Goal: Information Seeking & Learning: Learn about a topic

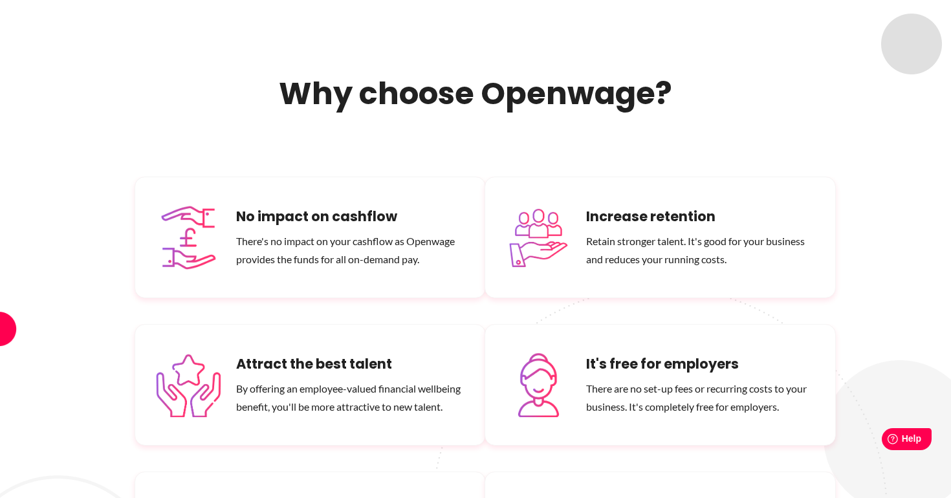
scroll to position [7867, 0]
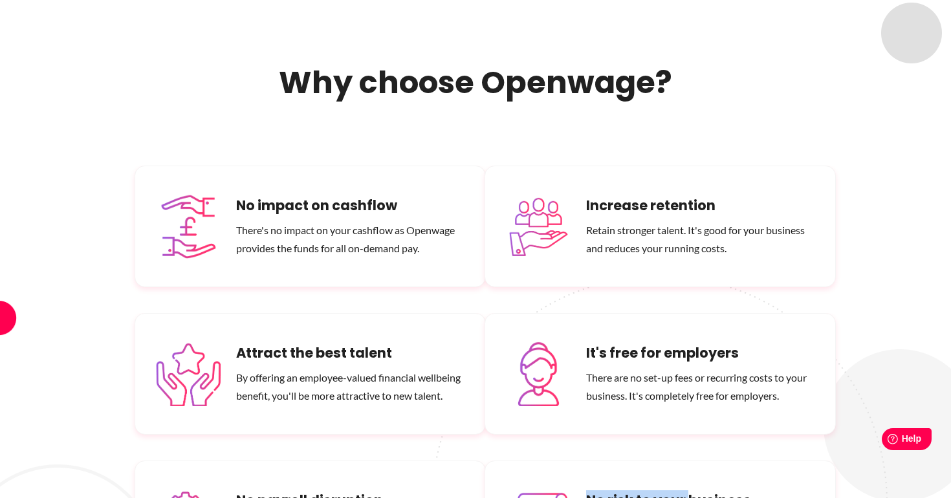
drag, startPoint x: 587, startPoint y: 402, endPoint x: 688, endPoint y: 395, distance: 101.1
click at [688, 490] on h6 "No risk to your business" at bounding box center [700, 500] width 228 height 21
click at [704, 490] on h6 "No risk to your business" at bounding box center [700, 500] width 228 height 21
copy h6 "No risk to your business"
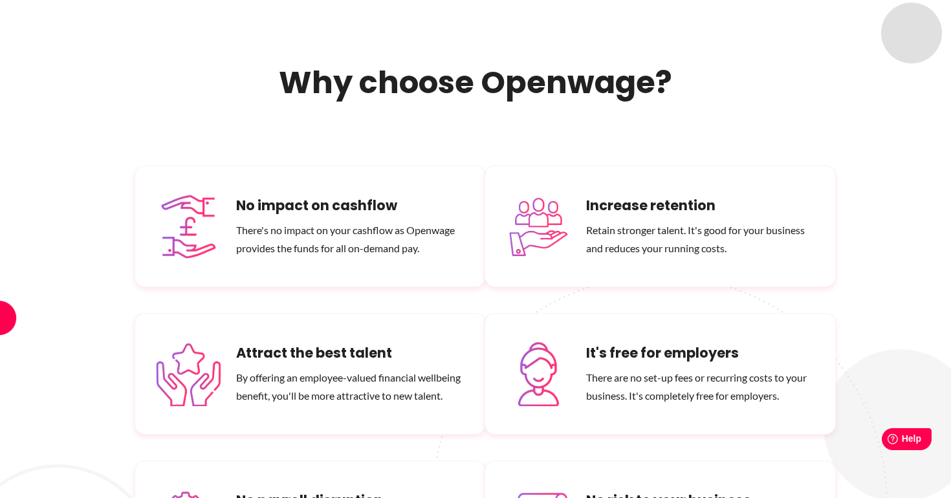
drag, startPoint x: 402, startPoint y: 448, endPoint x: 233, endPoint y: 440, distance: 169.0
copy p "changes to the way you run payroll."
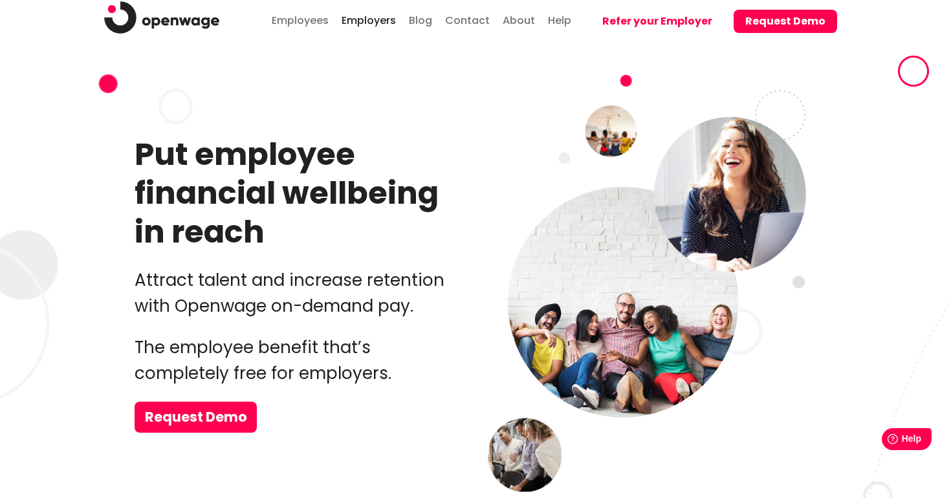
scroll to position [0, 0]
